Goal: Task Accomplishment & Management: Manage account settings

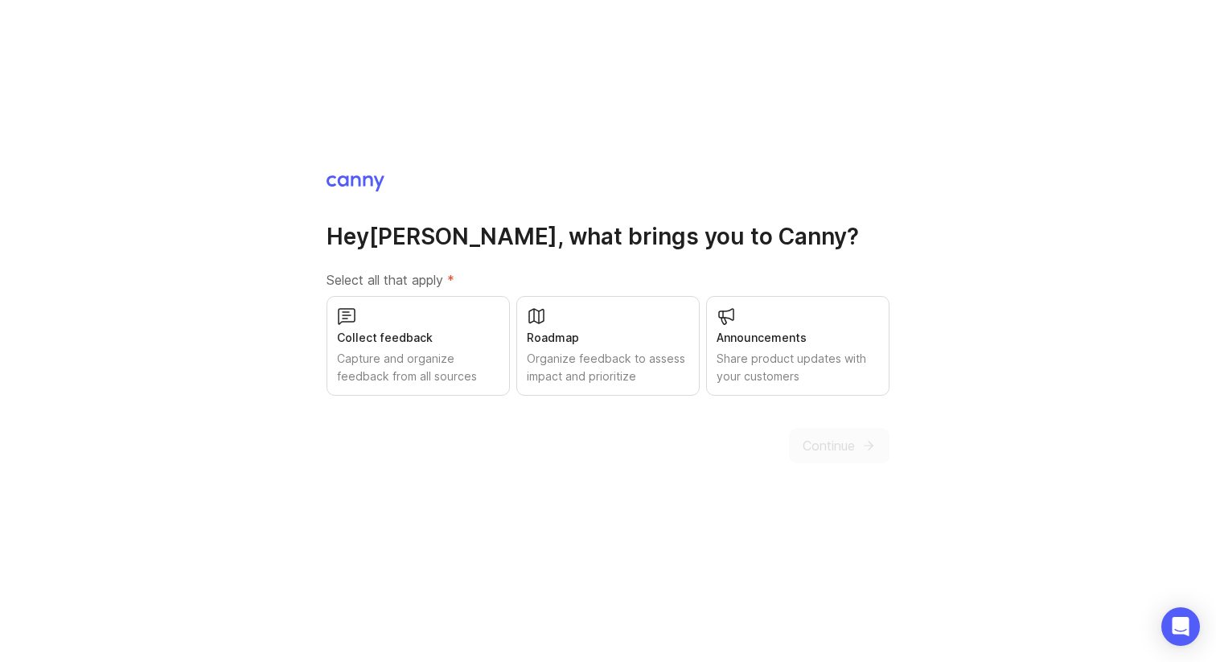
click at [401, 339] on div "Collect feedback" at bounding box center [418, 338] width 163 height 18
click at [593, 346] on div "Roadmap" at bounding box center [608, 338] width 163 height 18
click at [805, 355] on div "Share product updates with your customers" at bounding box center [798, 367] width 163 height 35
click at [857, 446] on button "Continue" at bounding box center [839, 445] width 101 height 35
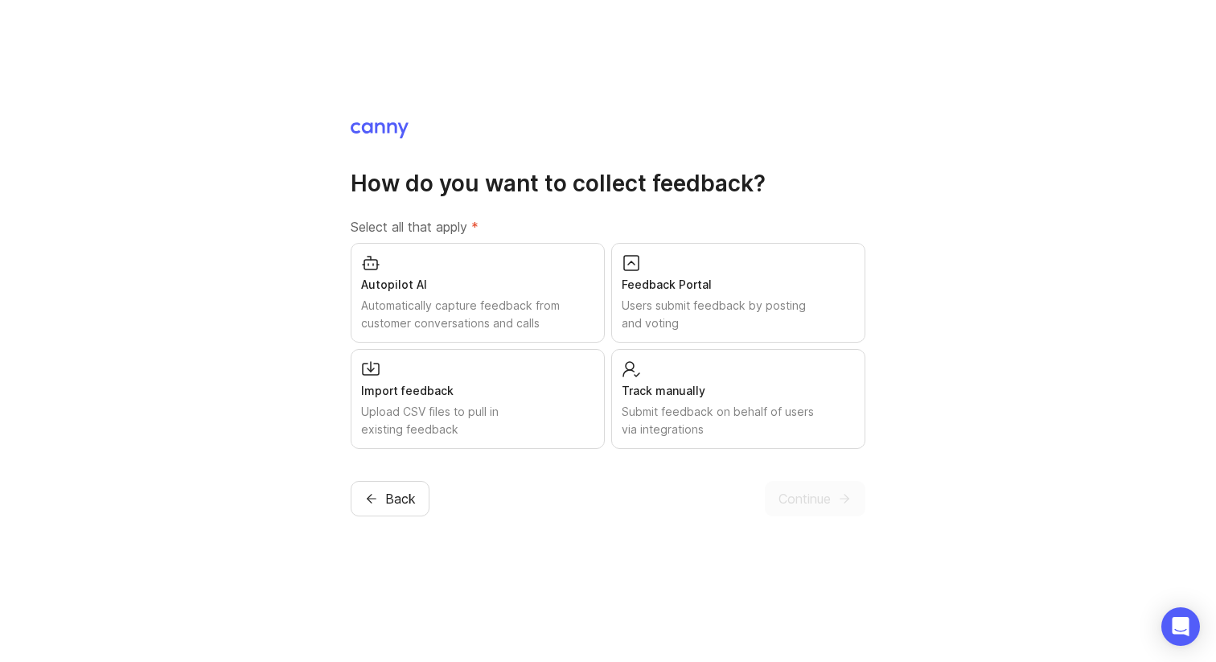
click at [386, 502] on span "Back" at bounding box center [400, 498] width 31 height 19
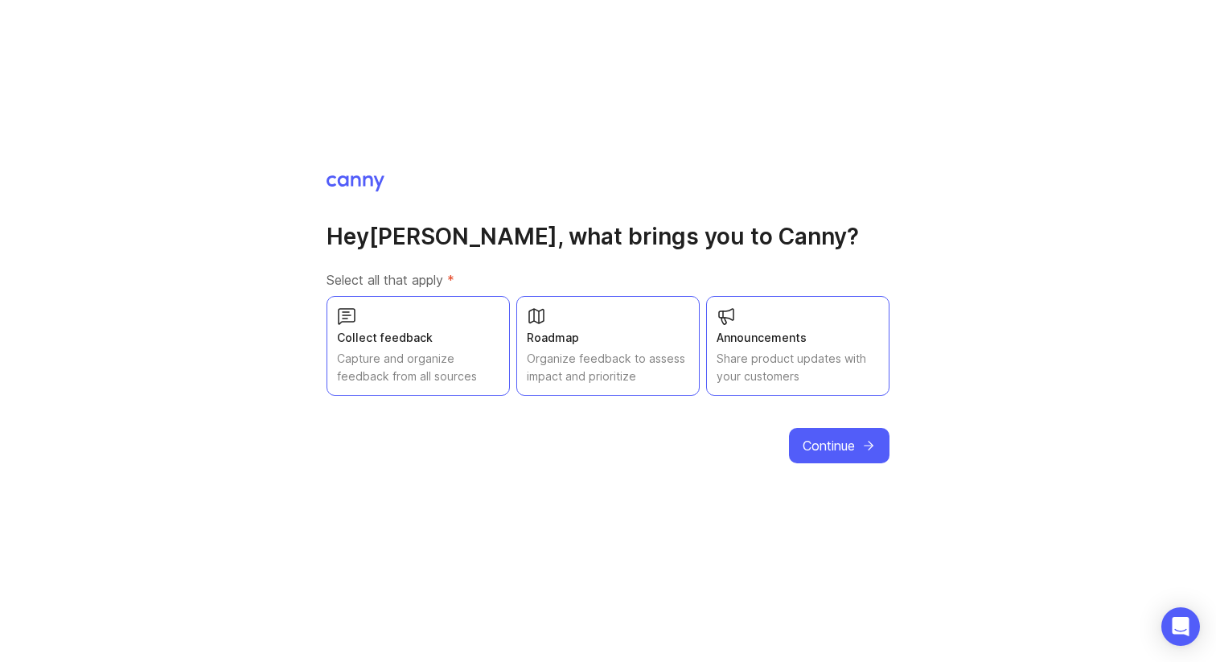
click at [833, 462] on button "Continue" at bounding box center [839, 445] width 101 height 35
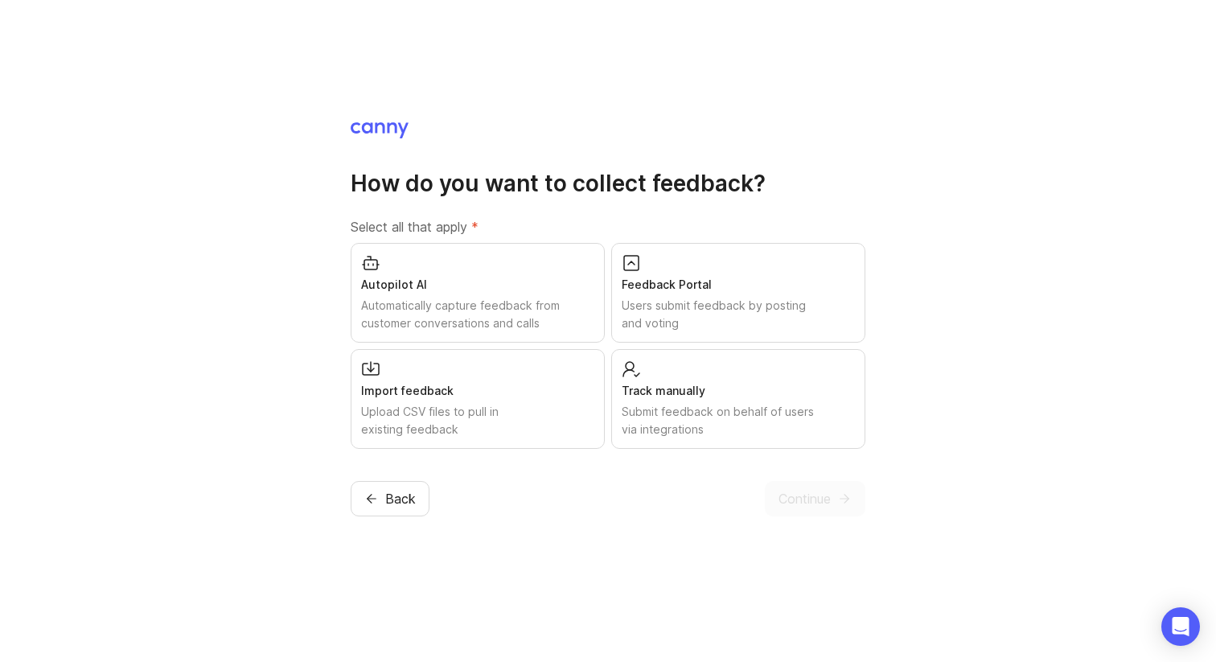
click at [752, 301] on div "Users submit feedback by posting and voting" at bounding box center [738, 314] width 233 height 35
click at [841, 496] on icon "submit" at bounding box center [845, 499] width 14 height 14
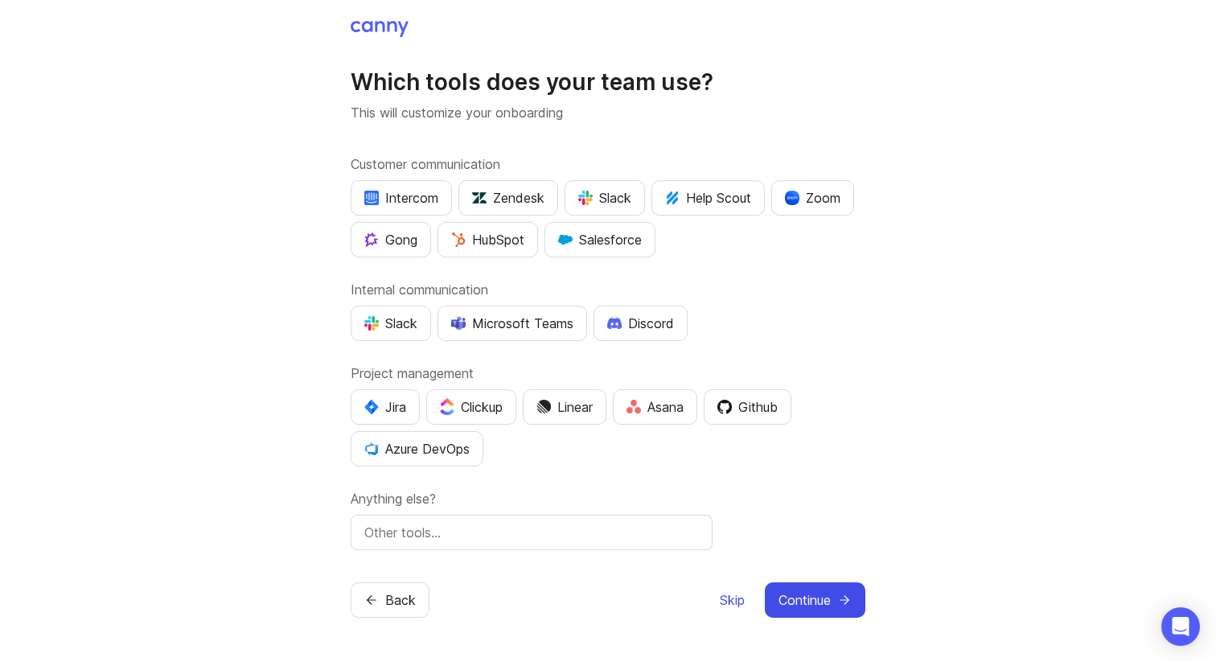
click at [723, 605] on span "Skip" at bounding box center [732, 600] width 25 height 19
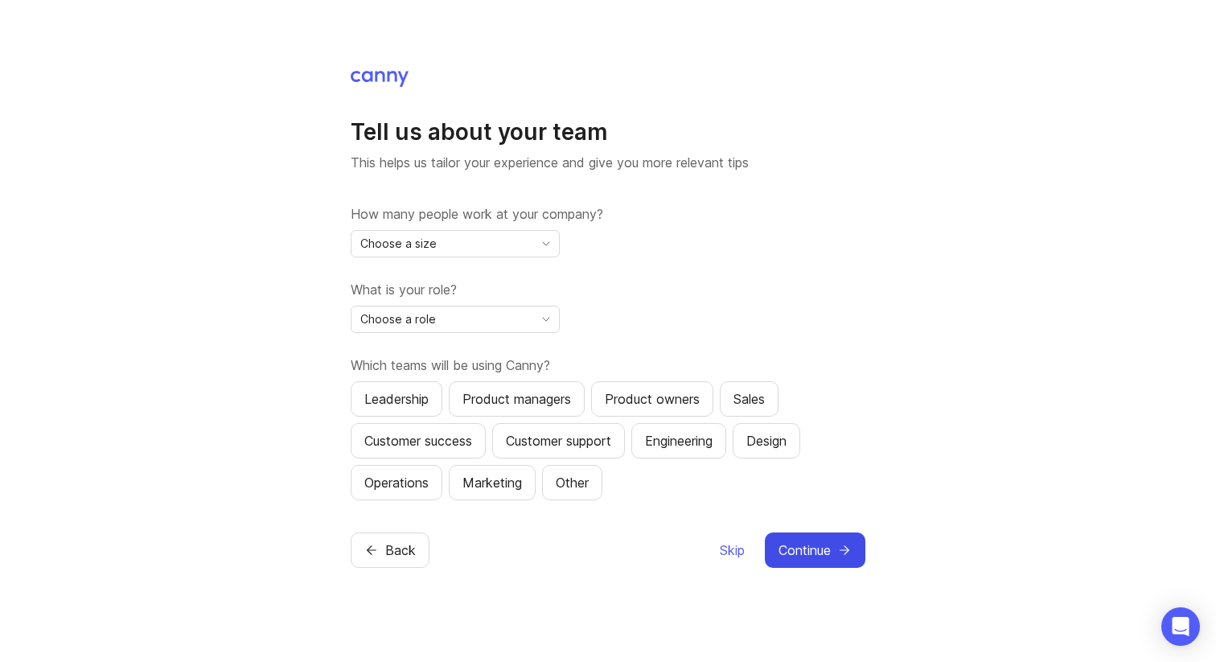
click at [541, 235] on span "toggle menu" at bounding box center [546, 244] width 26 height 18
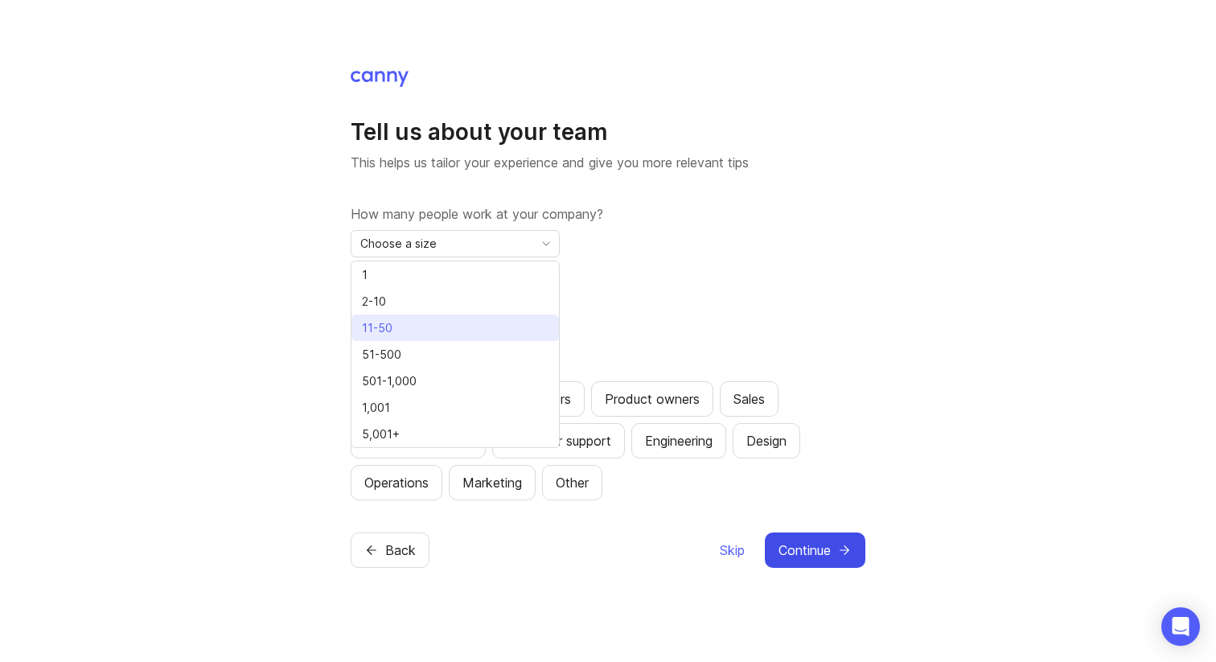
click at [520, 319] on li "11-50" at bounding box center [456, 328] width 208 height 27
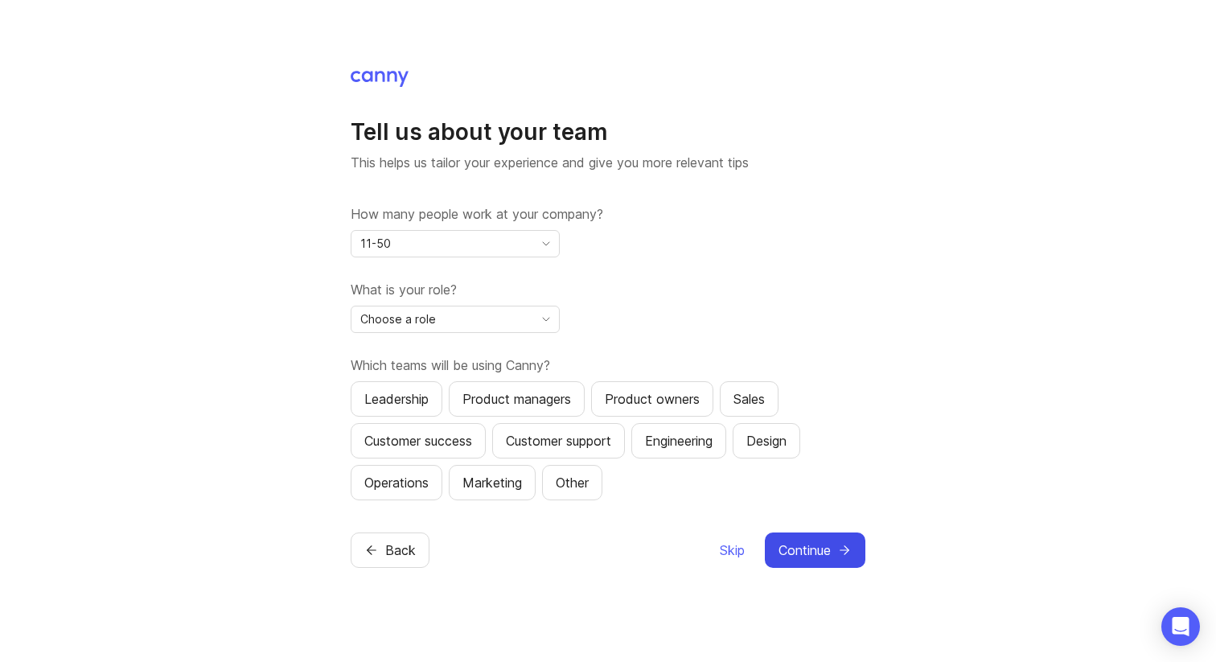
click at [520, 320] on div "Choose a role" at bounding box center [443, 320] width 182 height 26
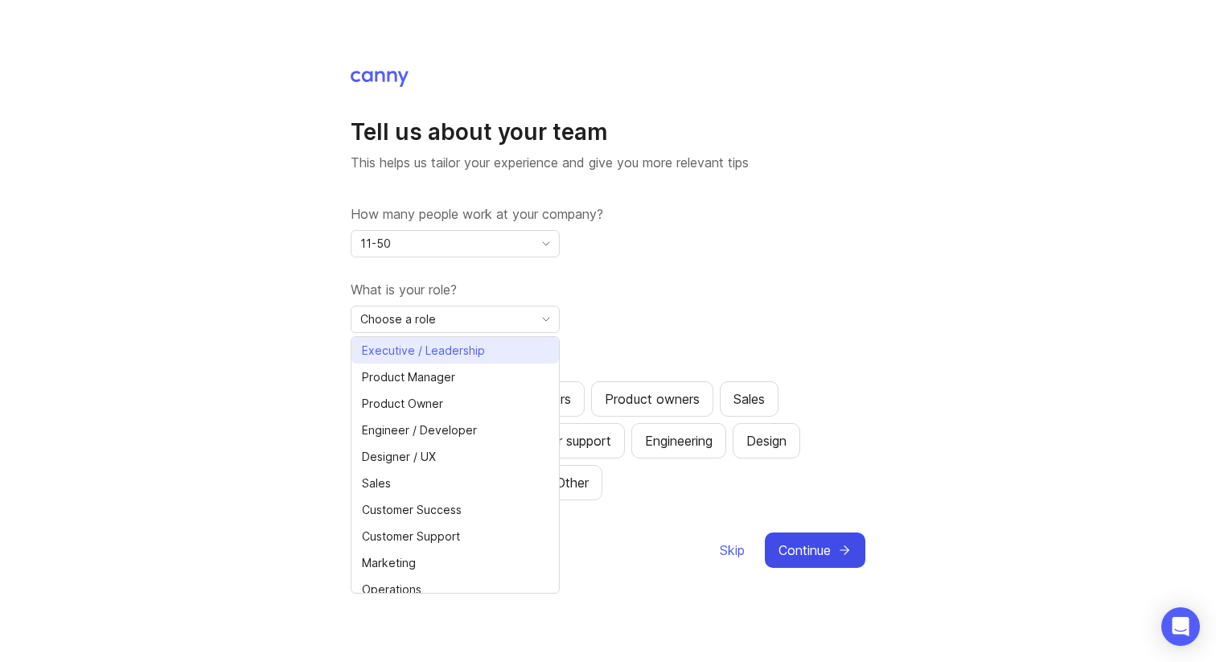
click at [512, 355] on li "Executive / Leadership" at bounding box center [456, 350] width 208 height 27
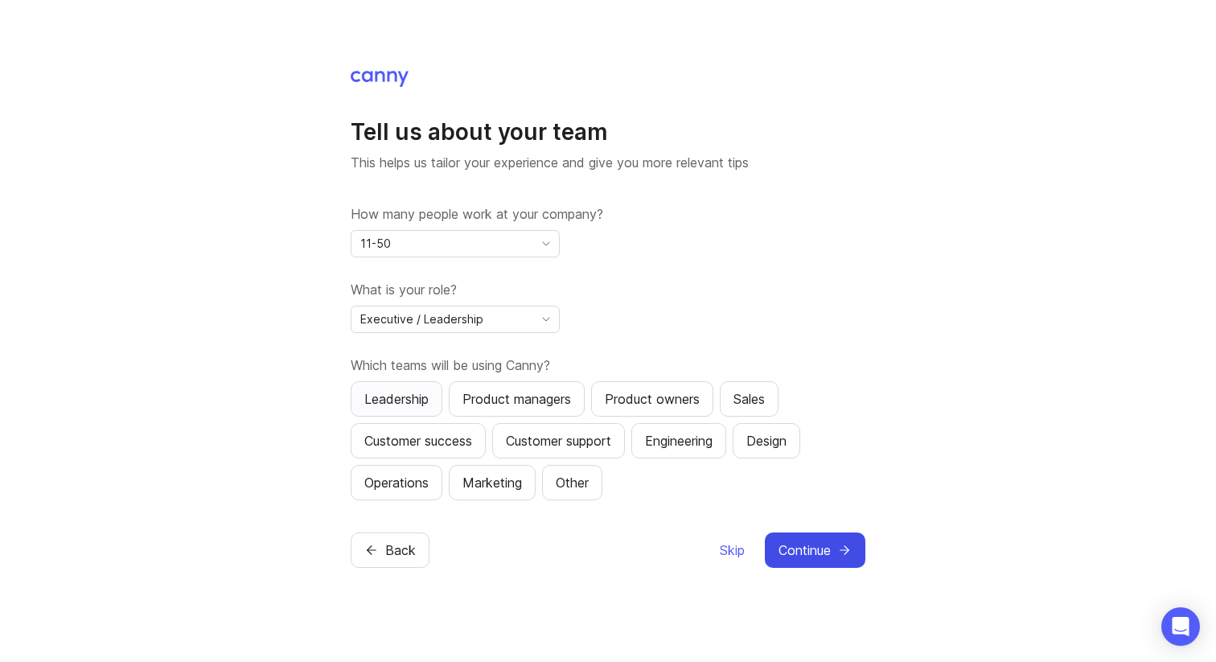
click at [413, 402] on div "Leadership" at bounding box center [396, 398] width 64 height 19
click at [550, 403] on div "Product managers" at bounding box center [517, 398] width 109 height 19
click at [826, 548] on span "Continue" at bounding box center [805, 550] width 52 height 19
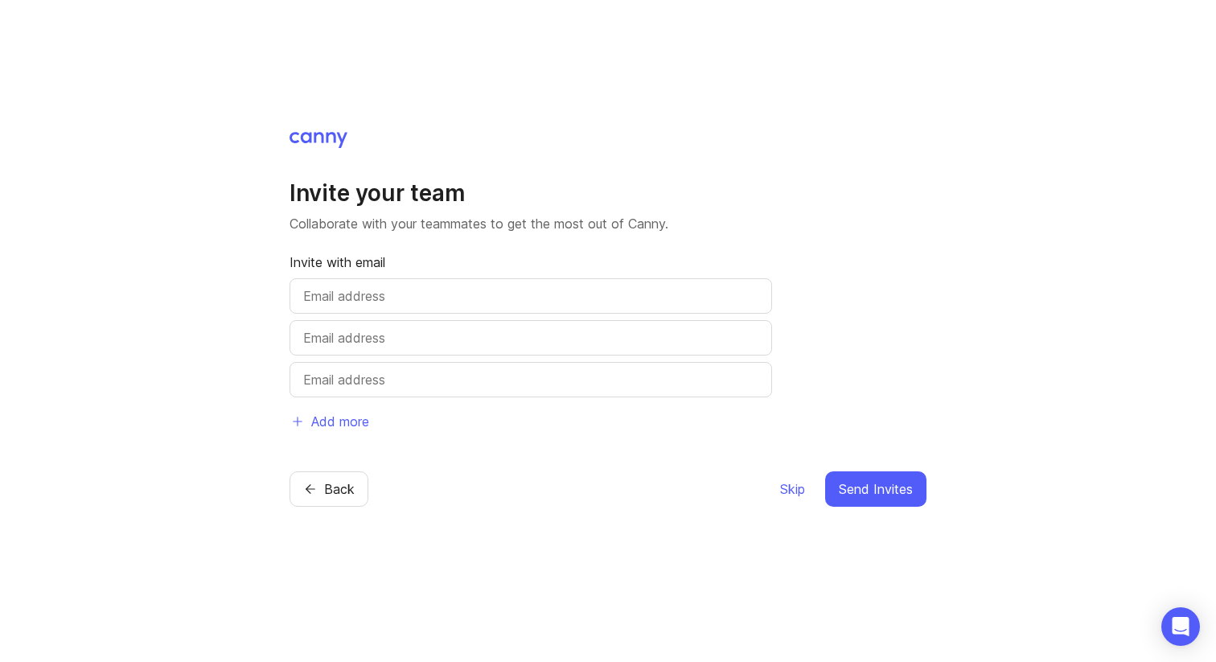
click at [586, 295] on input "text" at bounding box center [530, 295] width 455 height 19
type input "[EMAIL_ADDRESS][DOMAIN_NAME]"
click at [517, 328] on input "text" at bounding box center [530, 337] width 455 height 19
click at [459, 338] on input "text" at bounding box center [530, 337] width 455 height 19
click at [463, 328] on input "text" at bounding box center [530, 337] width 455 height 19
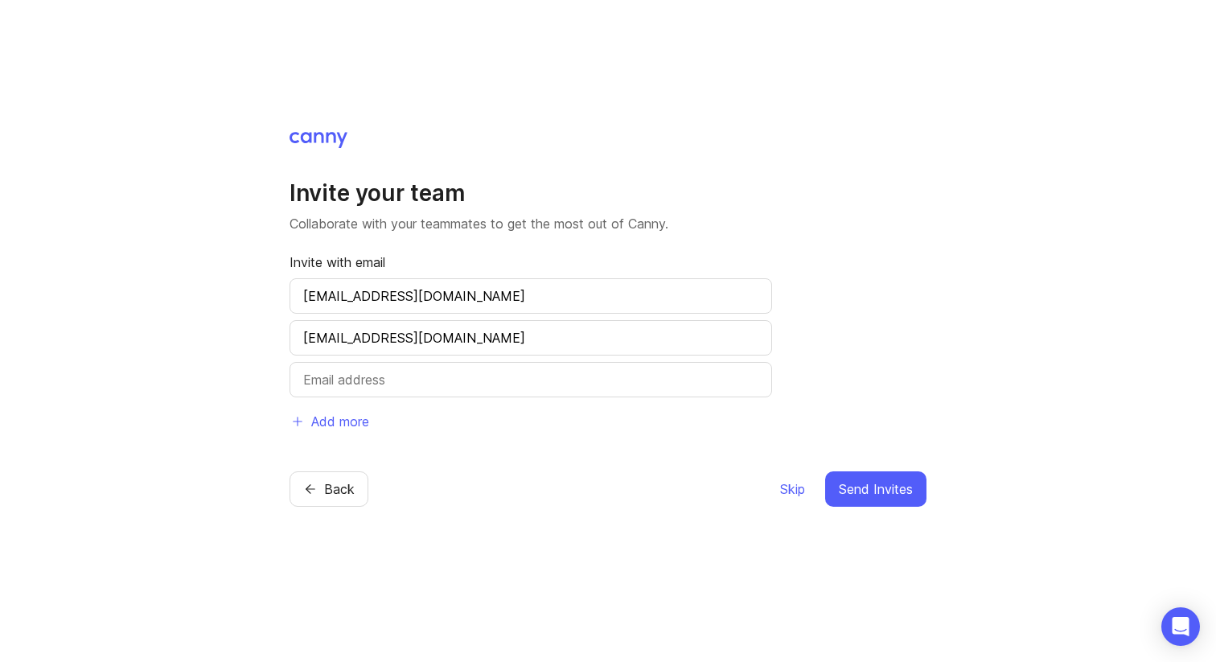
type input "[EMAIL_ADDRESS][DOMAIN_NAME]"
click at [417, 388] on input "text" at bounding box center [530, 379] width 455 height 19
click at [597, 436] on div "Invite with email [EMAIL_ADDRESS][DOMAIN_NAME] [EMAIL_ADDRESS][DOMAIN_NAME] Add…" at bounding box center [531, 346] width 483 height 187
click at [538, 372] on input "text" at bounding box center [530, 379] width 455 height 19
type input "jm"
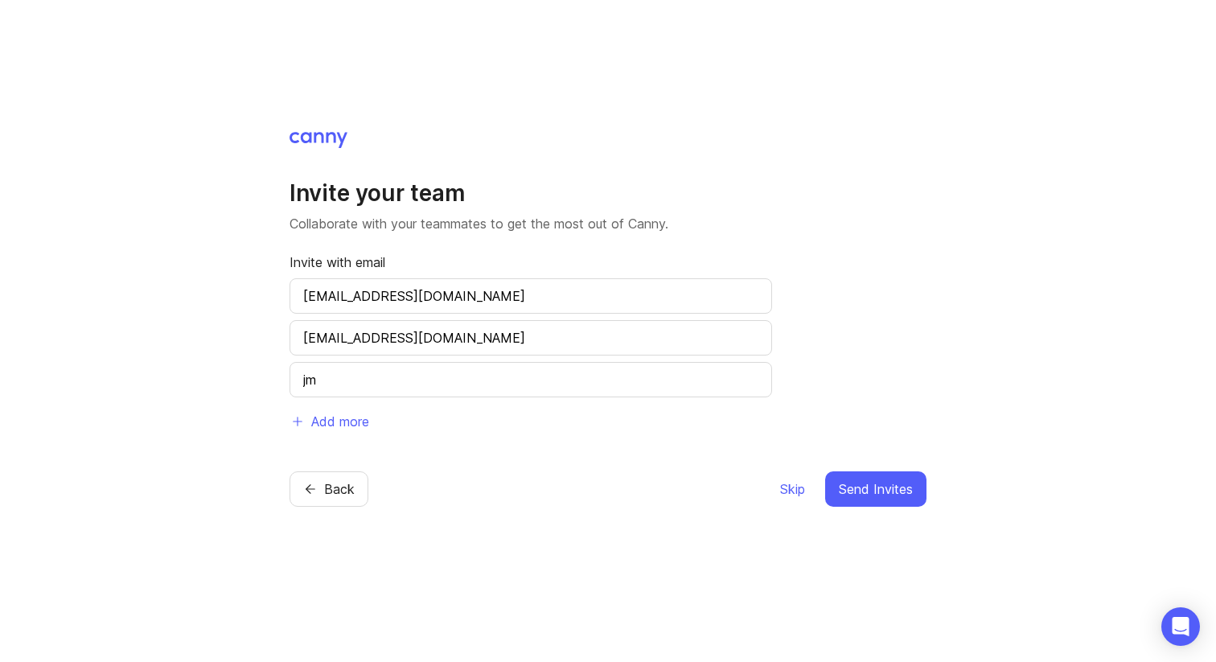
click at [464, 382] on input "jm" at bounding box center [530, 379] width 455 height 19
click at [891, 482] on span "Send Invites" at bounding box center [876, 489] width 74 height 19
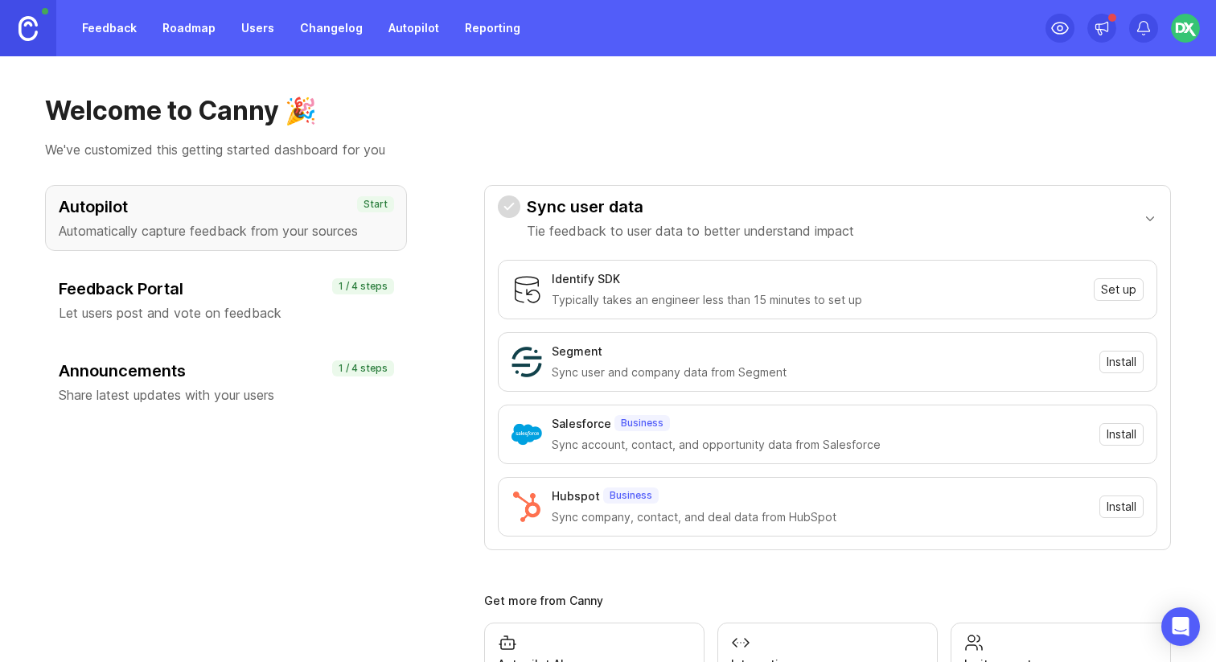
click at [1180, 32] on img at bounding box center [1185, 28] width 29 height 29
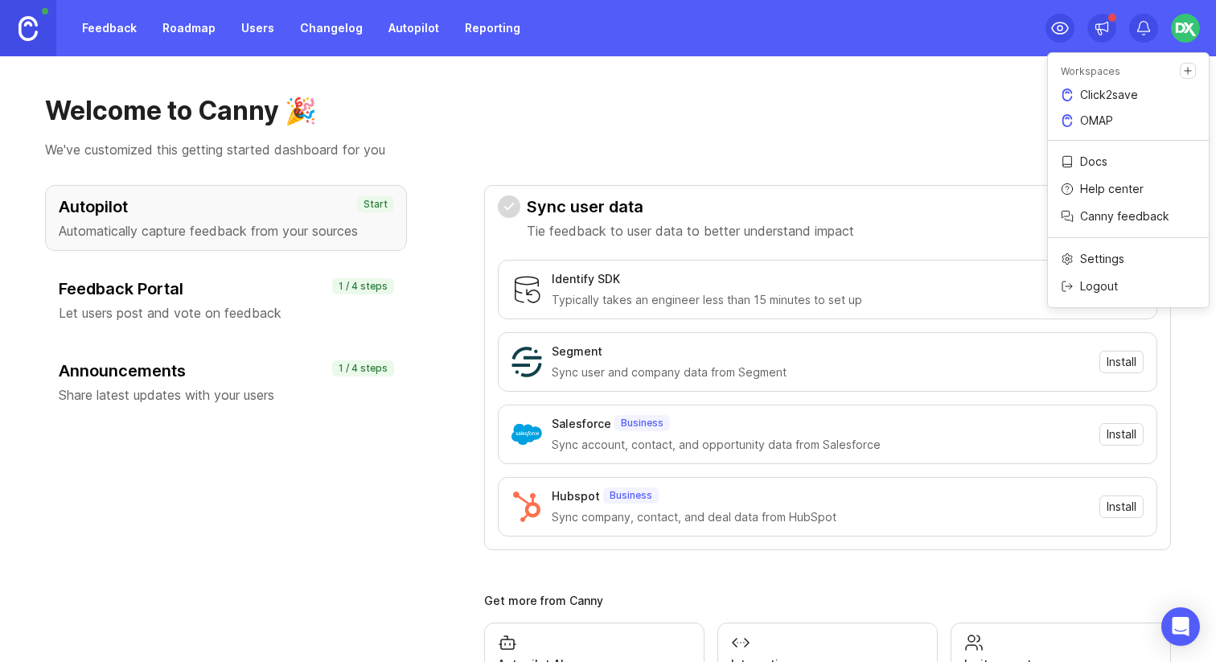
click at [1101, 88] on p "Click2save" at bounding box center [1109, 95] width 58 height 16
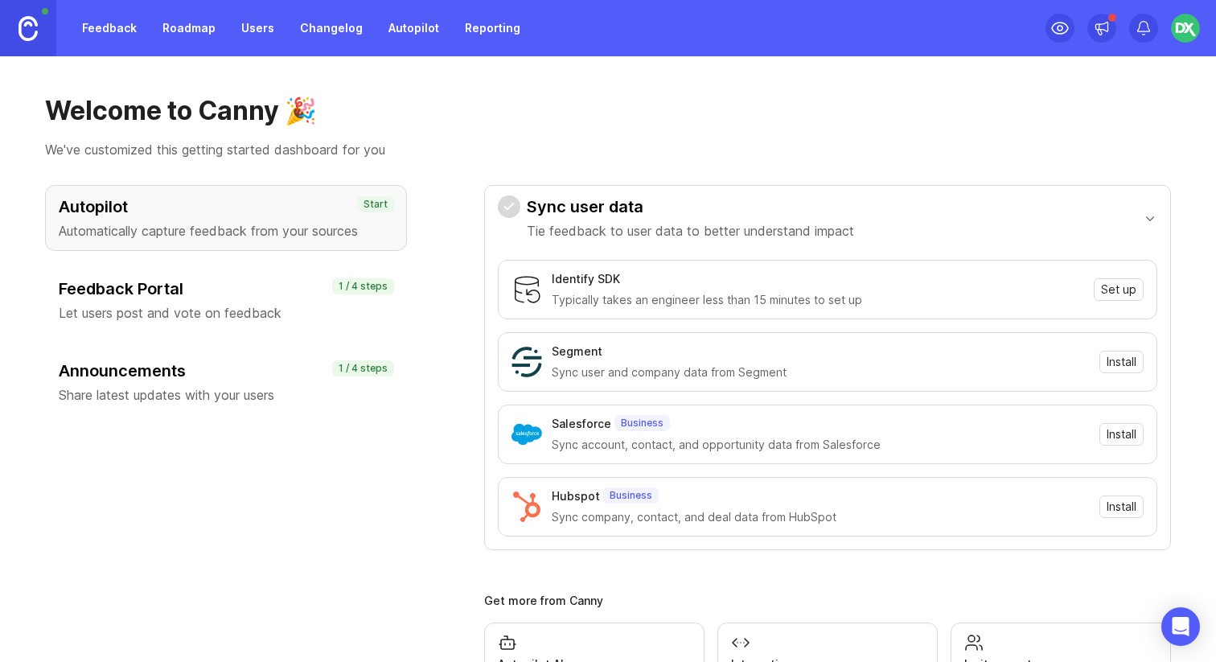
click at [1193, 31] on img at bounding box center [1185, 28] width 29 height 29
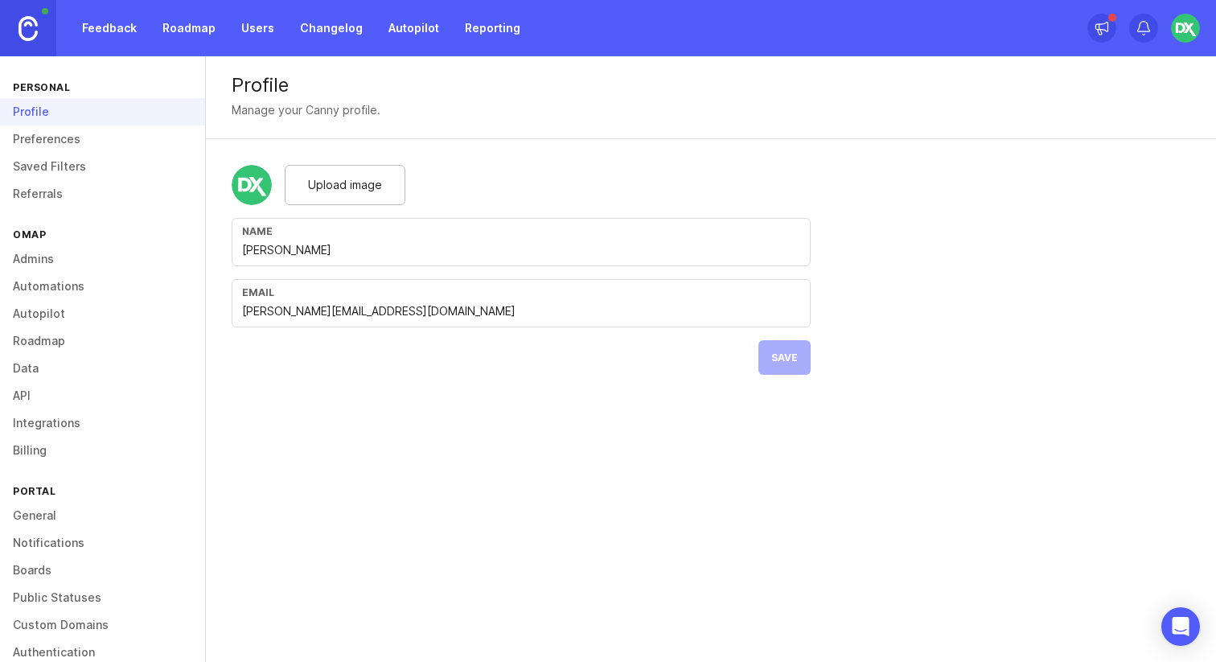
click at [107, 259] on link "Admins" at bounding box center [102, 258] width 205 height 27
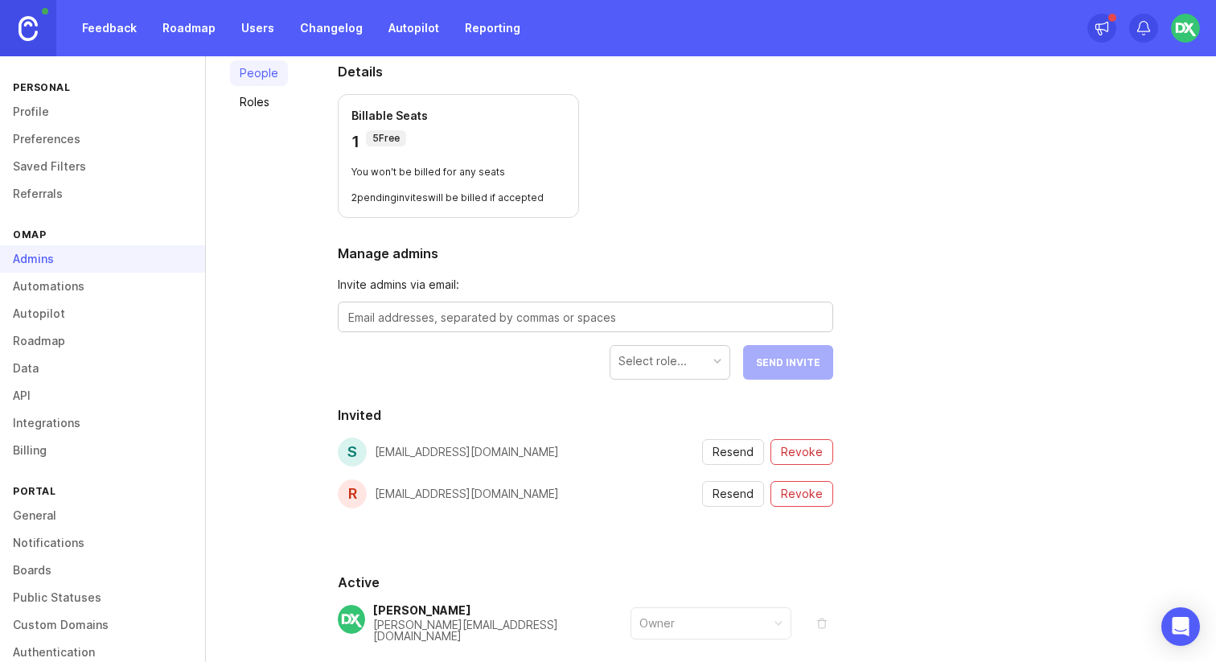
scroll to position [180, 0]
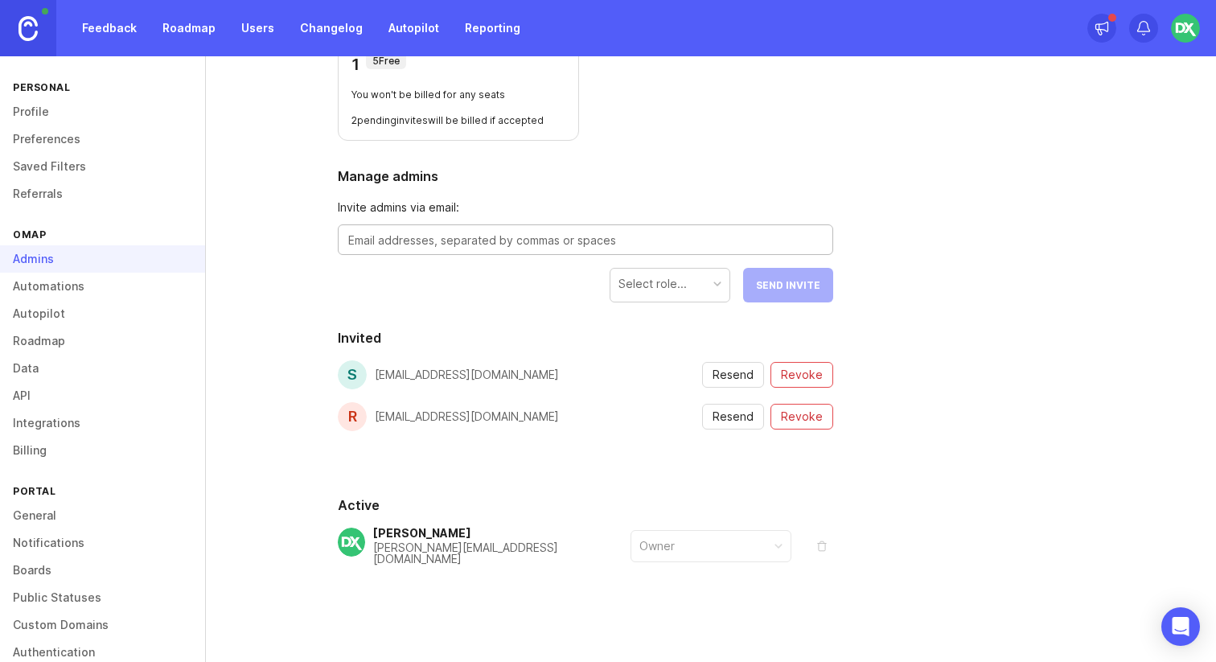
click at [508, 233] on textarea at bounding box center [585, 241] width 475 height 18
paste textarea "msemler@dxfactor.com"
type textarea "msemler@dxfactor.com"
click at [685, 285] on div "Select role..." at bounding box center [653, 284] width 68 height 18
click at [800, 285] on span "Send Invite" at bounding box center [788, 285] width 64 height 12
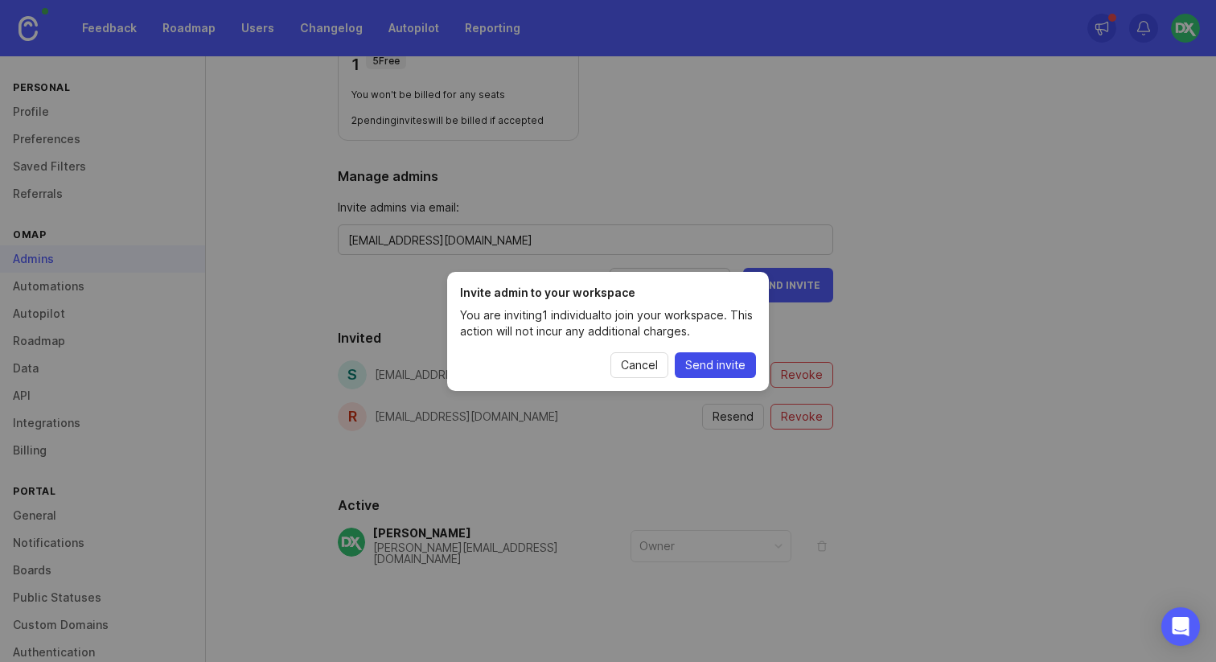
click at [730, 362] on span "Send invite" at bounding box center [715, 365] width 60 height 16
